Goal: Communication & Community: Answer question/provide support

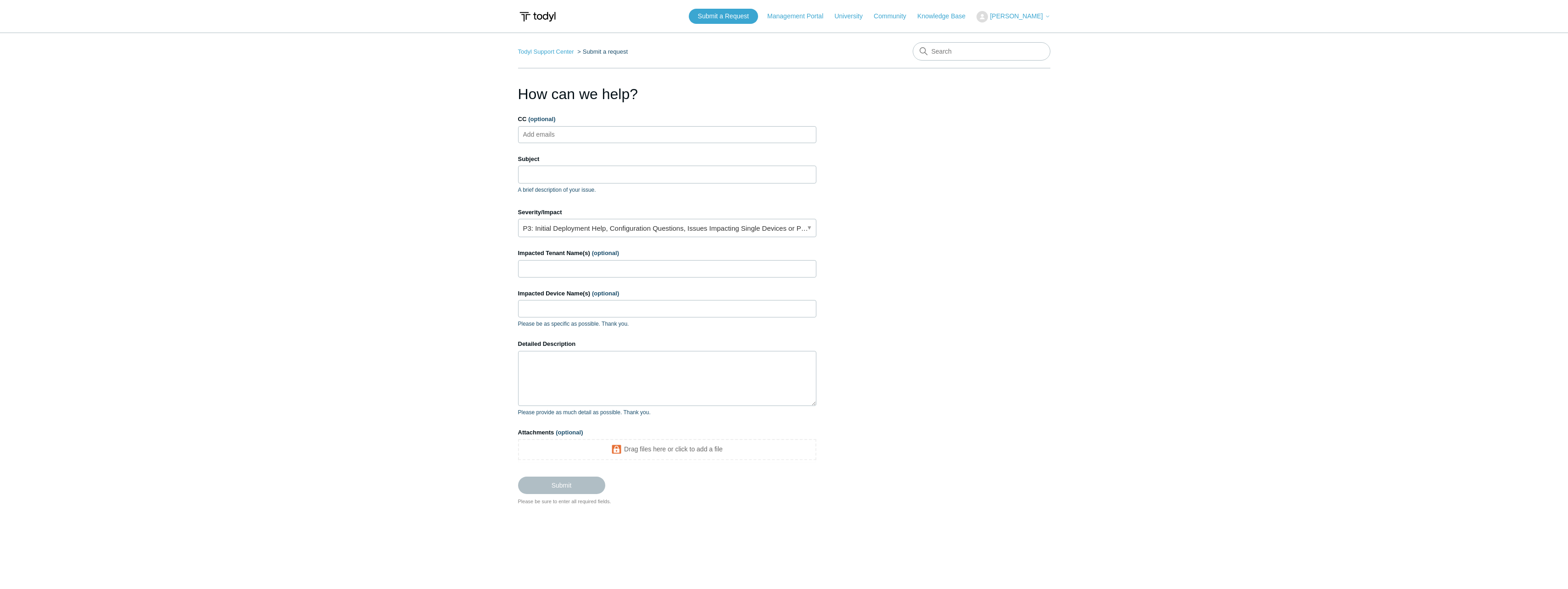
click at [1022, 11] on button "[PERSON_NAME]" at bounding box center [1013, 16] width 73 height 11
click at [1057, 39] on link "My Support Requests" at bounding box center [1021, 36] width 89 height 16
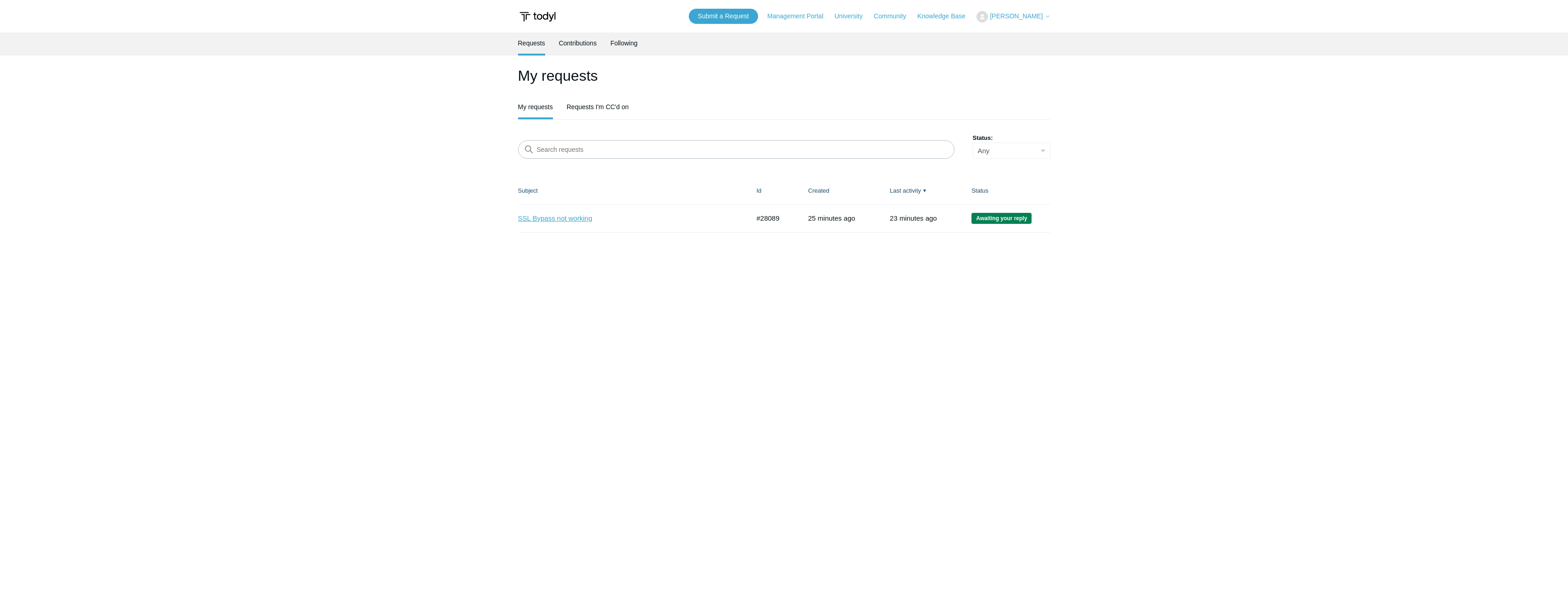
click at [573, 218] on link "SSL Bypass not working" at bounding box center [627, 218] width 218 height 11
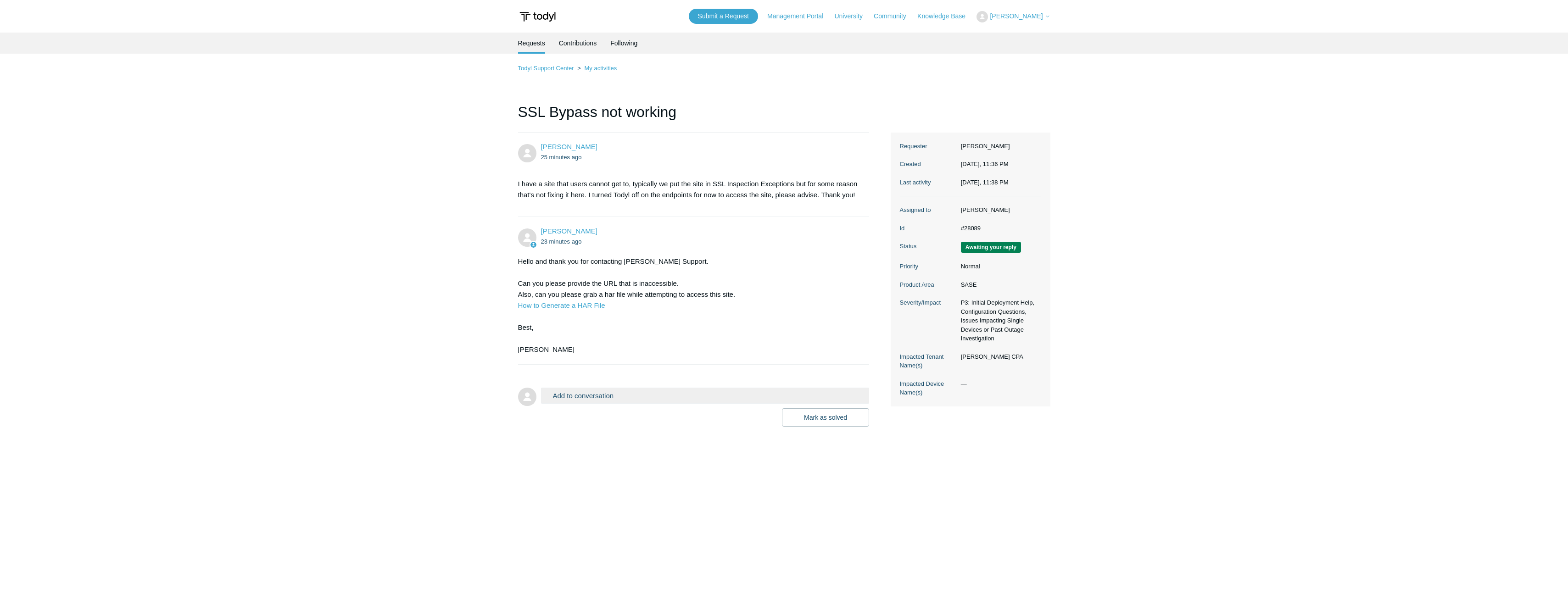
click at [622, 400] on button "Add to conversation" at bounding box center [706, 395] width 329 height 16
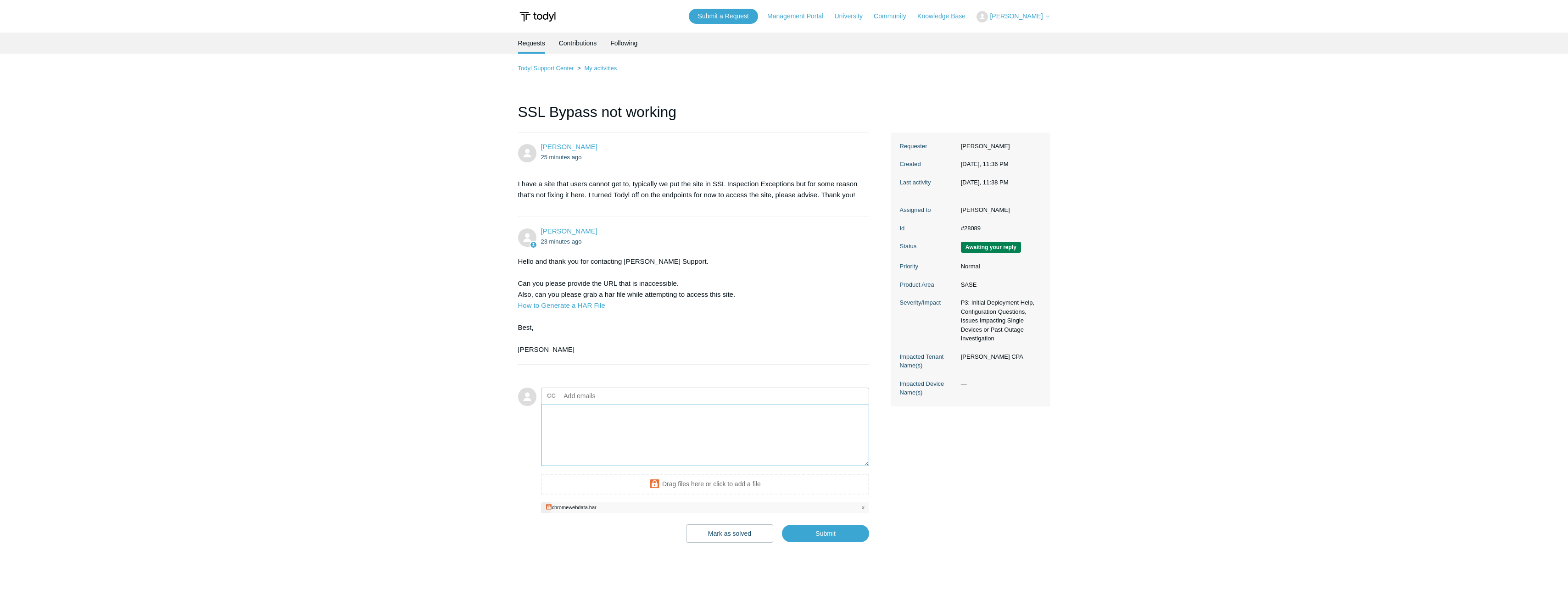
click at [680, 437] on textarea "Add your reply" at bounding box center [706, 435] width 329 height 62
click at [602, 421] on textarea "Add your reply" at bounding box center [706, 435] width 329 height 62
paste textarea "Thankyou, yes here is the site: https://hugelcpa.roedlusa.com/ And I have attac…"
click at [1055, 442] on main "Requests Contributions Following Todyl Support Center My activities SSL Bypass …" at bounding box center [784, 298] width 1568 height 530
click at [839, 535] on input "Submit" at bounding box center [826, 534] width 87 height 18
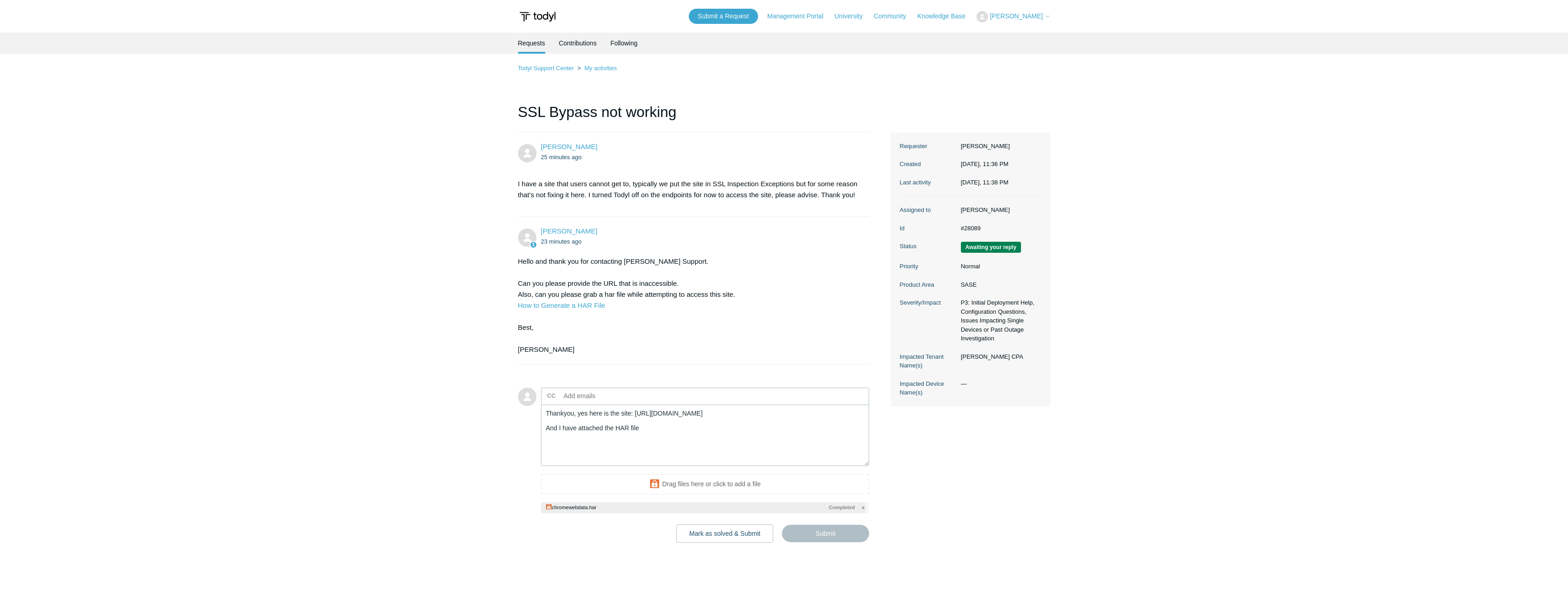
type textarea "Thankyou, yes here is the site: https://hugelcpa.roedlusa.com/ And I have attac…"
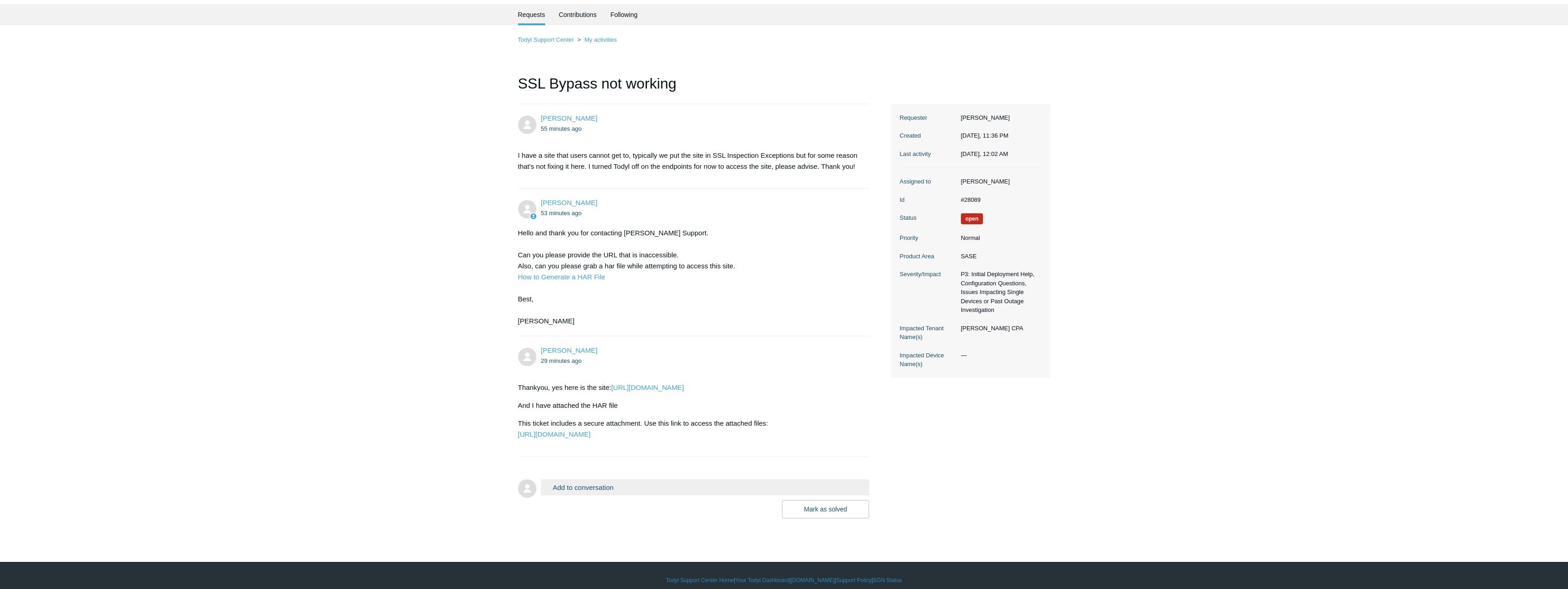
scroll to position [44, 0]
